Goal: Task Accomplishment & Management: Use online tool/utility

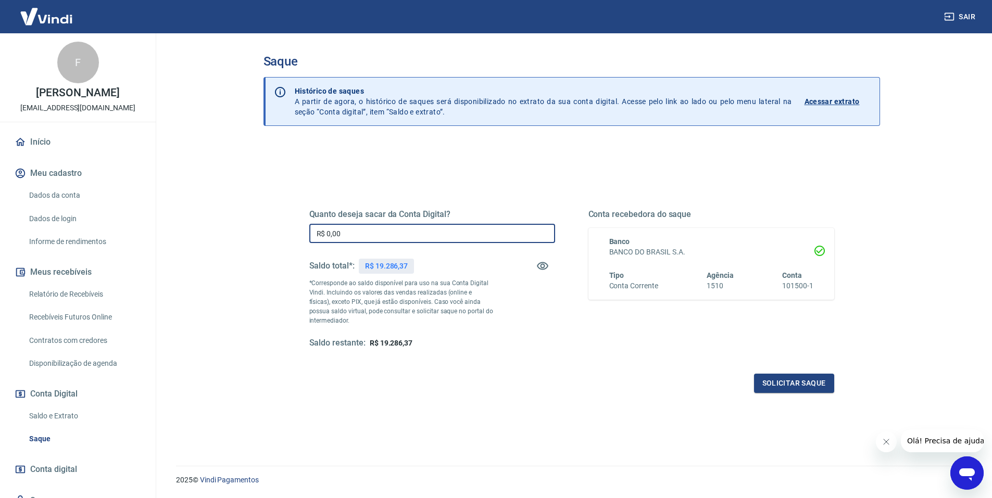
click at [400, 239] on input "R$ 0,00" at bounding box center [432, 233] width 246 height 19
type input "R$ 19.000,00"
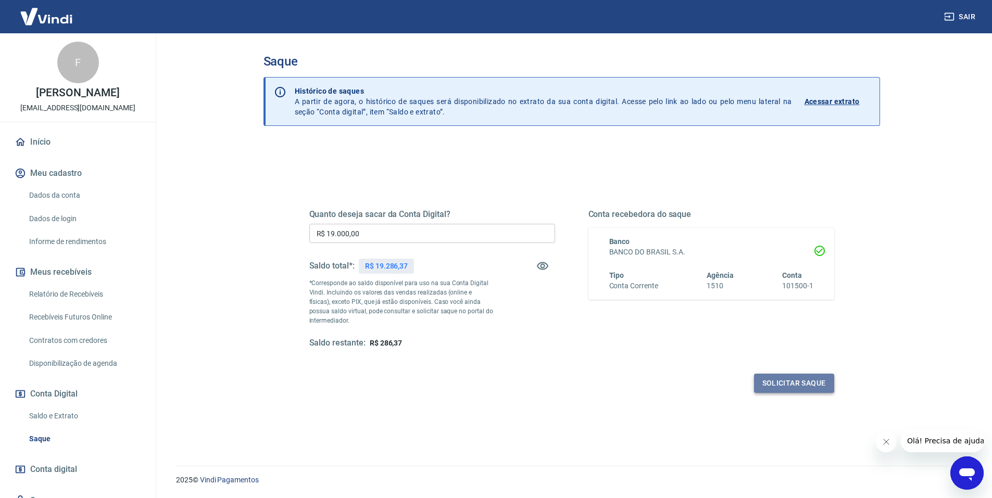
click at [807, 382] on button "Solicitar saque" at bounding box center [794, 383] width 80 height 19
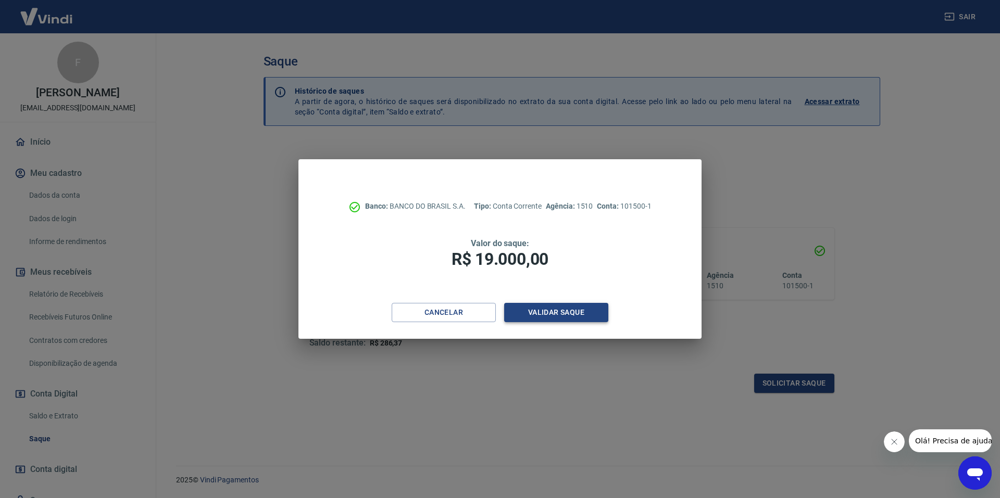
click at [577, 309] on button "Validar saque" at bounding box center [556, 312] width 104 height 19
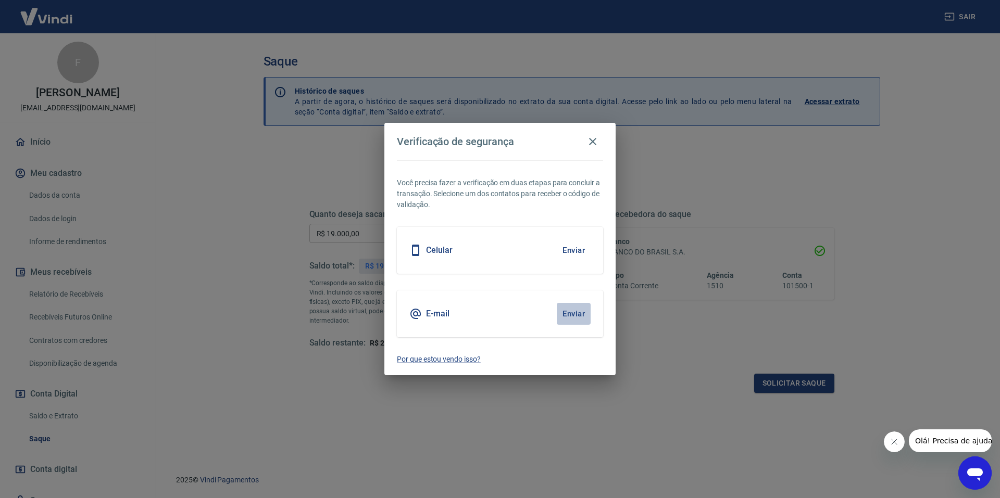
click at [577, 309] on button "Enviar" at bounding box center [574, 314] width 34 height 22
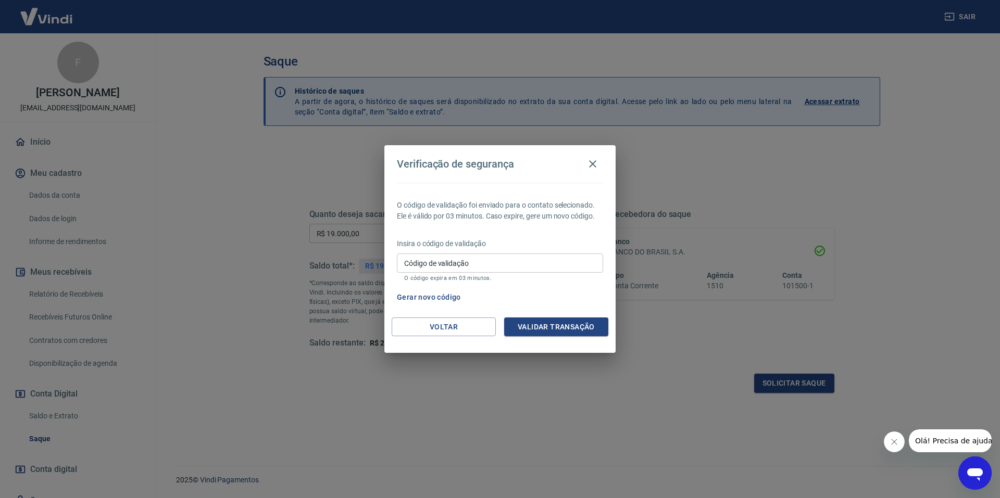
click at [563, 268] on input "Código de validação" at bounding box center [500, 263] width 206 height 19
type input "360087"
click at [567, 325] on button "Validar transação" at bounding box center [556, 327] width 104 height 19
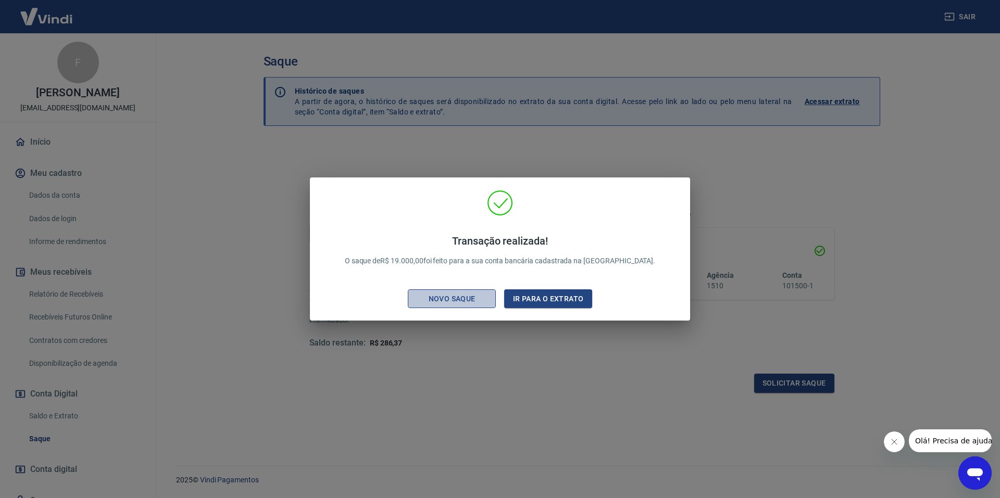
click at [465, 304] on div "Novo saque" at bounding box center [452, 299] width 72 height 13
